Goal: Feedback & Contribution: Submit feedback/report problem

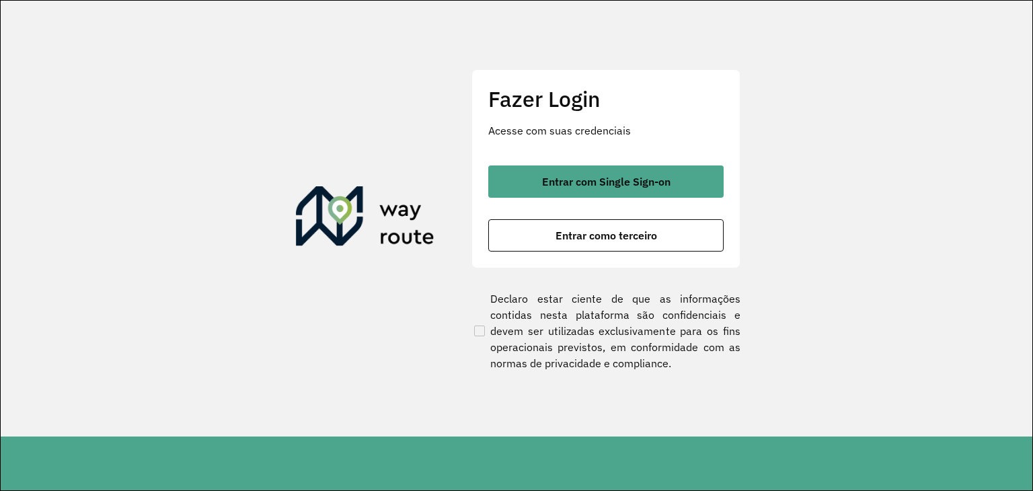
click at [579, 179] on span "Entrar com Single Sign-on" at bounding box center [606, 181] width 128 height 11
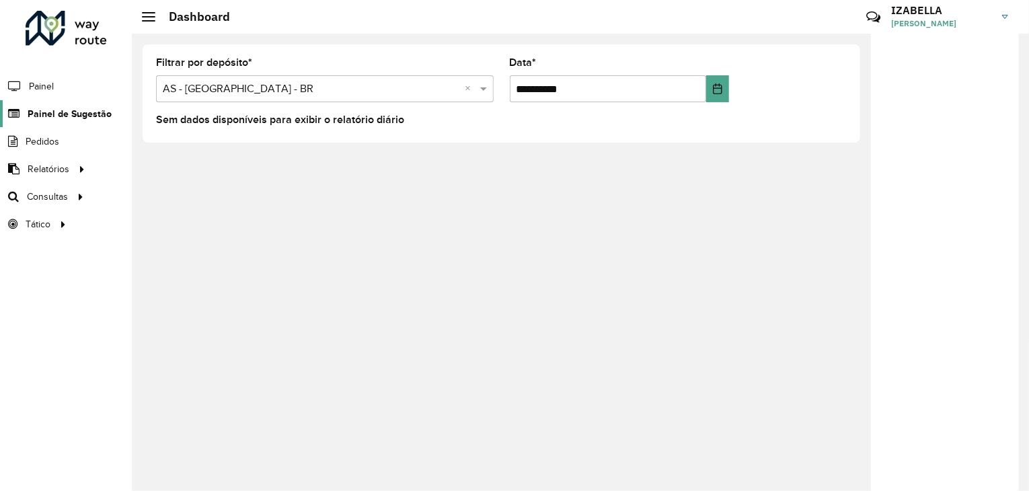
click at [52, 116] on span "Painel de Sugestão" at bounding box center [70, 114] width 84 height 14
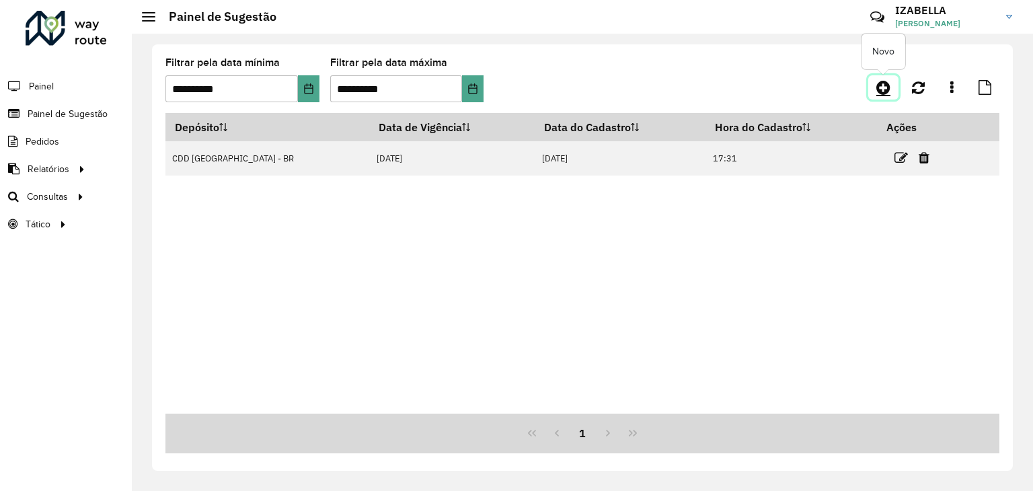
click at [880, 94] on icon at bounding box center [883, 87] width 14 height 16
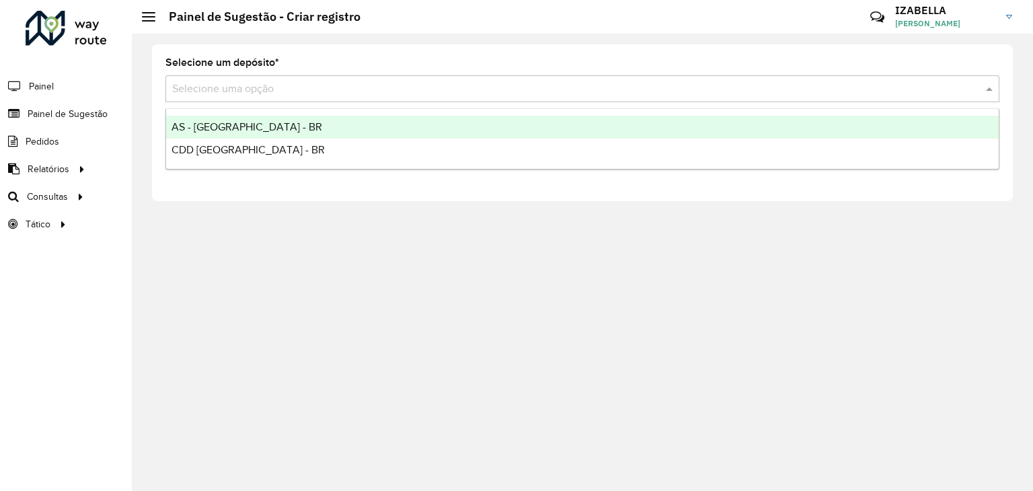
click at [295, 93] on input "text" at bounding box center [569, 89] width 794 height 16
click at [245, 127] on span "AS - [GEOGRAPHIC_DATA] - BR" at bounding box center [246, 126] width 151 height 11
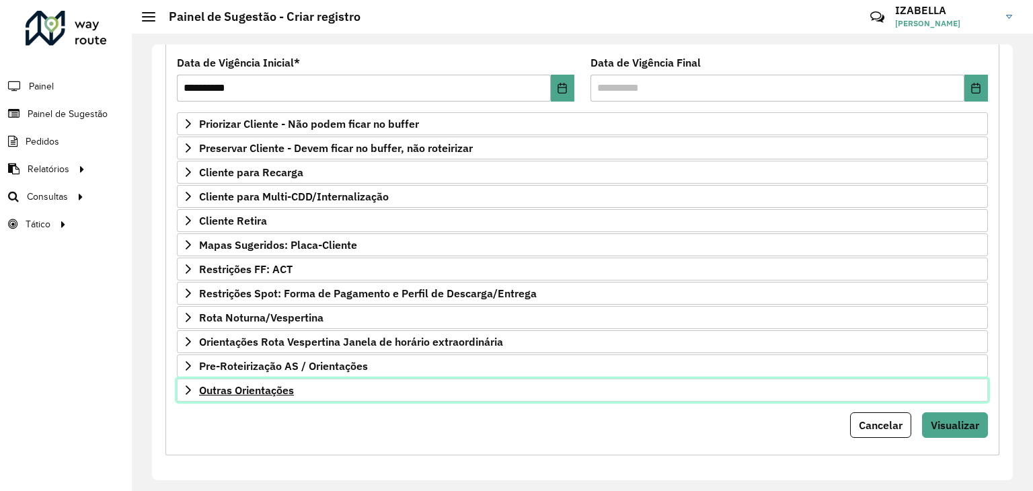
click at [368, 389] on link "Outras Orientações" at bounding box center [582, 390] width 811 height 23
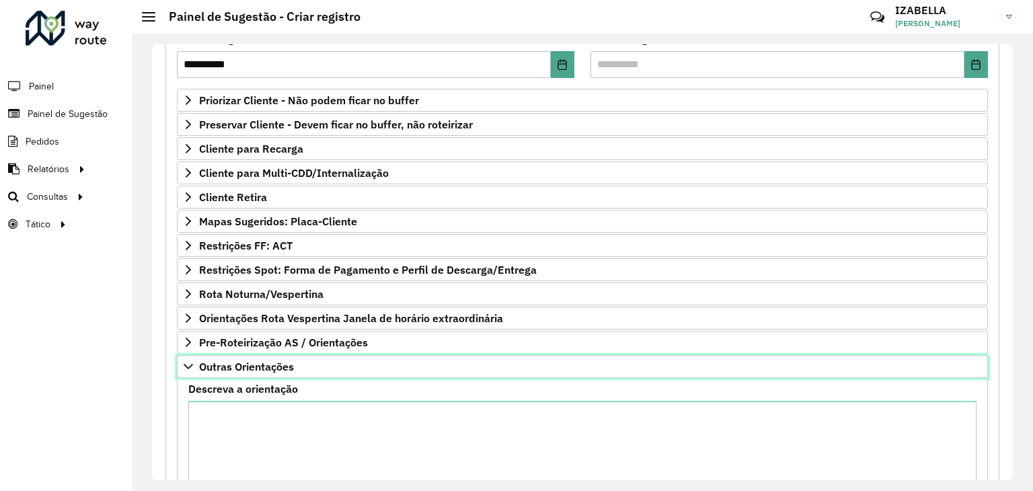
scroll to position [324, 0]
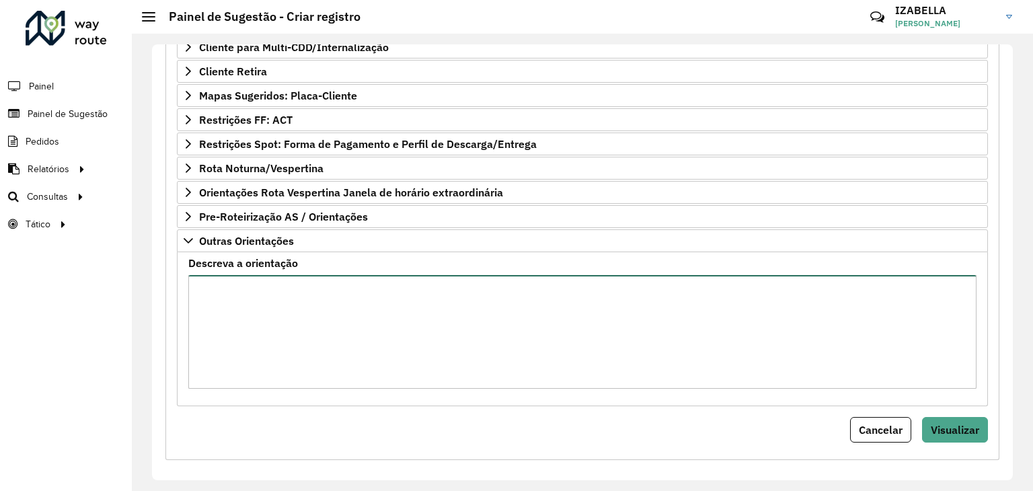
click at [386, 359] on textarea "Descreva a orientação" at bounding box center [582, 332] width 788 height 114
paste textarea "**********"
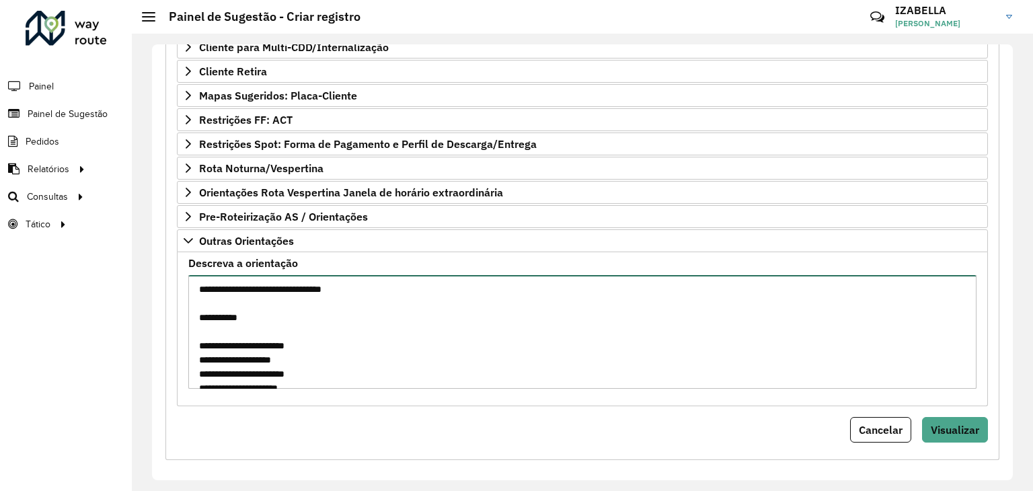
scroll to position [683, 0]
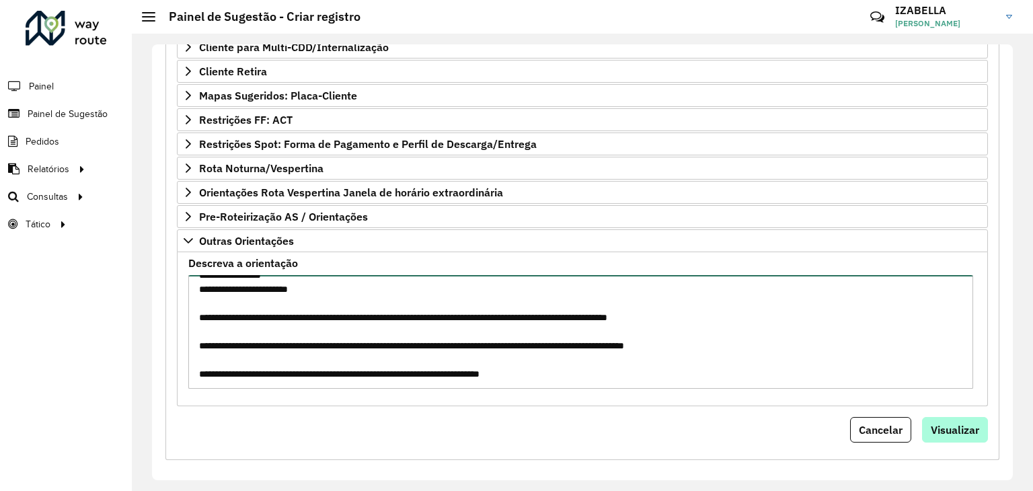
type textarea "**********"
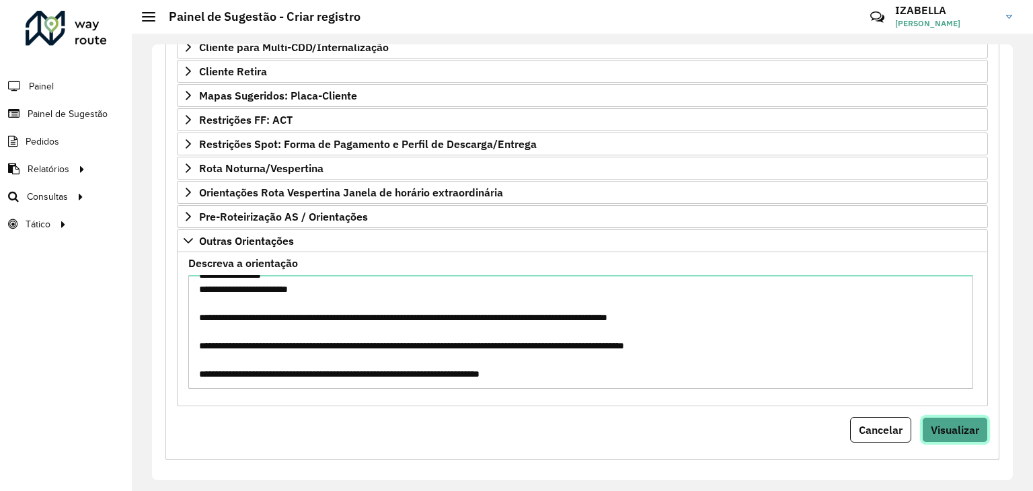
click at [963, 426] on span "Visualizar" at bounding box center [955, 429] width 48 height 13
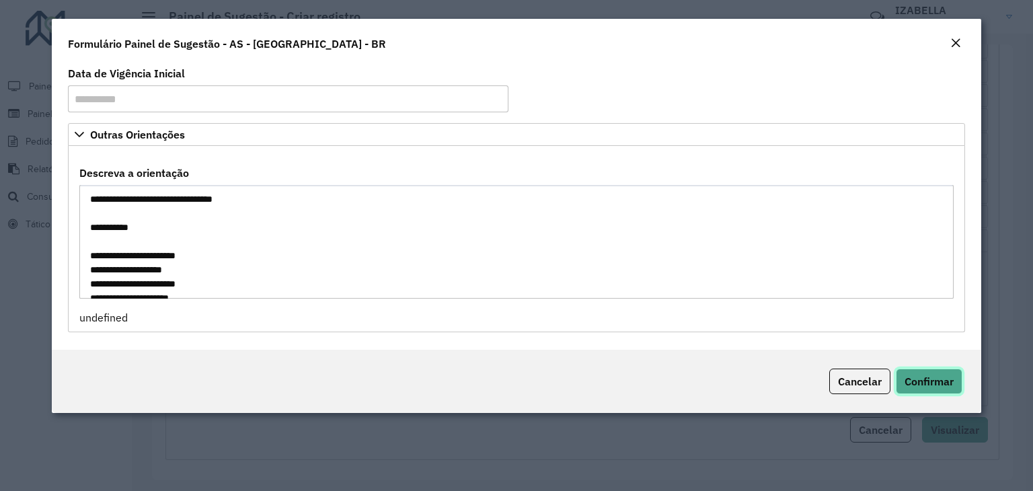
click at [912, 375] on span "Confirmar" at bounding box center [928, 381] width 49 height 13
